Goal: Unclear

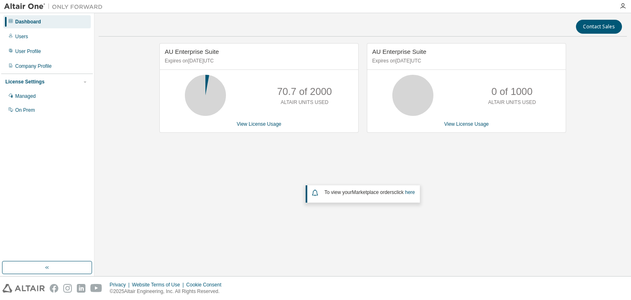
click at [289, 93] on p "70.7 of 2000" at bounding box center [304, 92] width 55 height 14
